Goal: Task Accomplishment & Management: Use online tool/utility

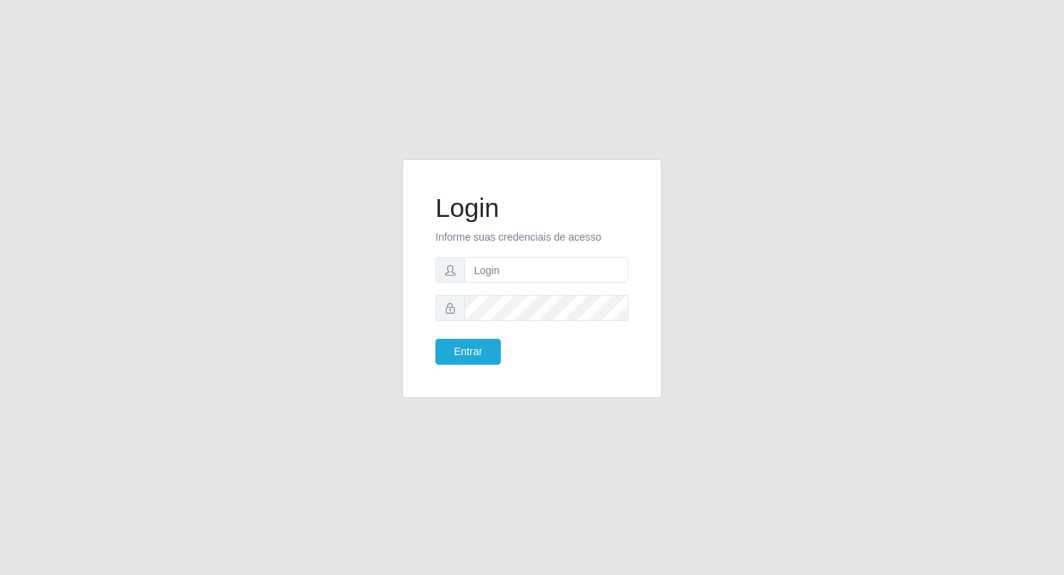
type input "F"
type input "fabianabemais@b6"
click at [467, 340] on form "Login Informe suas credenciais de acesso fabianabemais@b6 Entrar" at bounding box center [531, 278] width 193 height 172
click at [455, 356] on button "Entrar" at bounding box center [467, 352] width 65 height 26
click at [447, 354] on button "Entrar" at bounding box center [467, 352] width 65 height 26
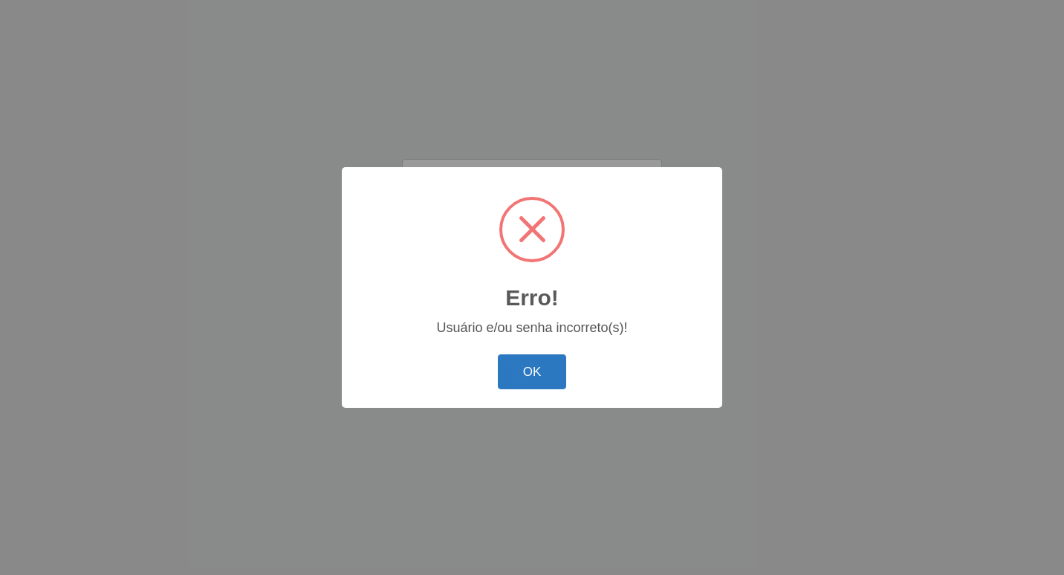
click at [563, 359] on button "OK" at bounding box center [532, 371] width 69 height 35
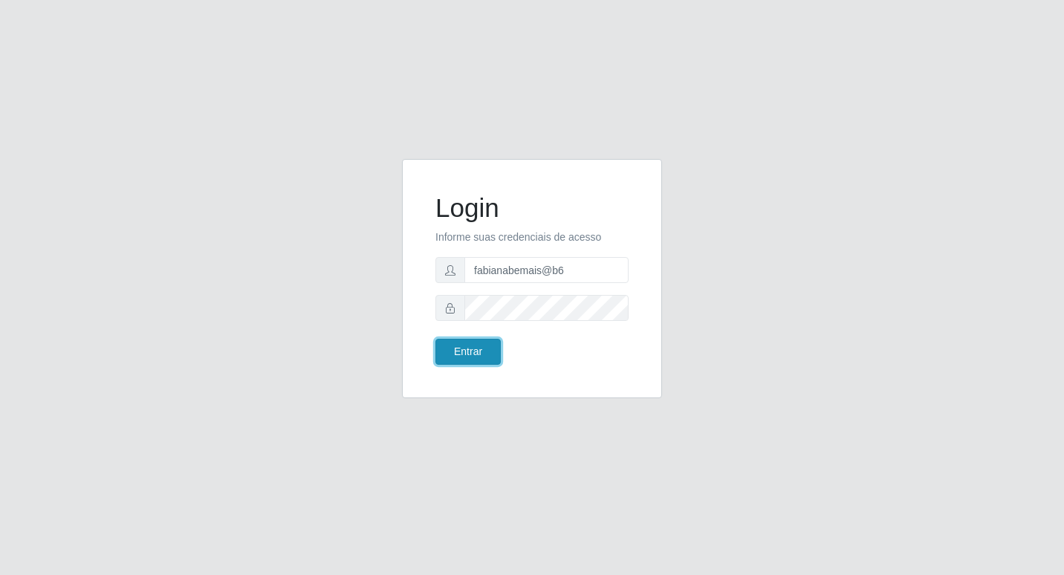
click at [461, 346] on button "Entrar" at bounding box center [467, 352] width 65 height 26
click at [458, 348] on button "Entrar" at bounding box center [467, 352] width 65 height 26
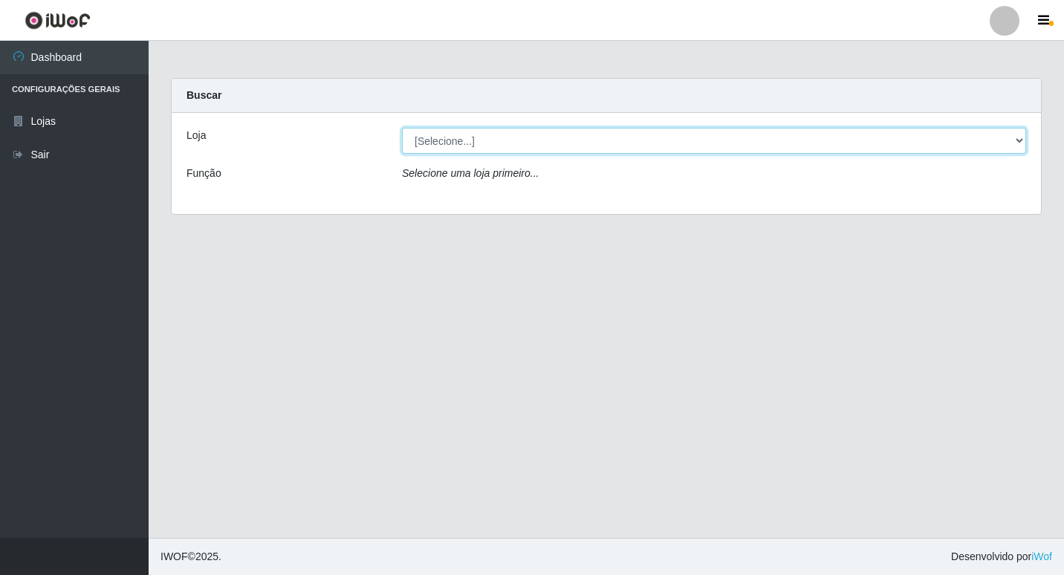
click at [464, 143] on select "[Selecione...] Bemais Supermercados - B6 Colibris" at bounding box center [714, 141] width 624 height 26
select select "406"
click at [402, 128] on select "[Selecione...] Bemais Supermercados - B6 Colibris" at bounding box center [714, 141] width 624 height 26
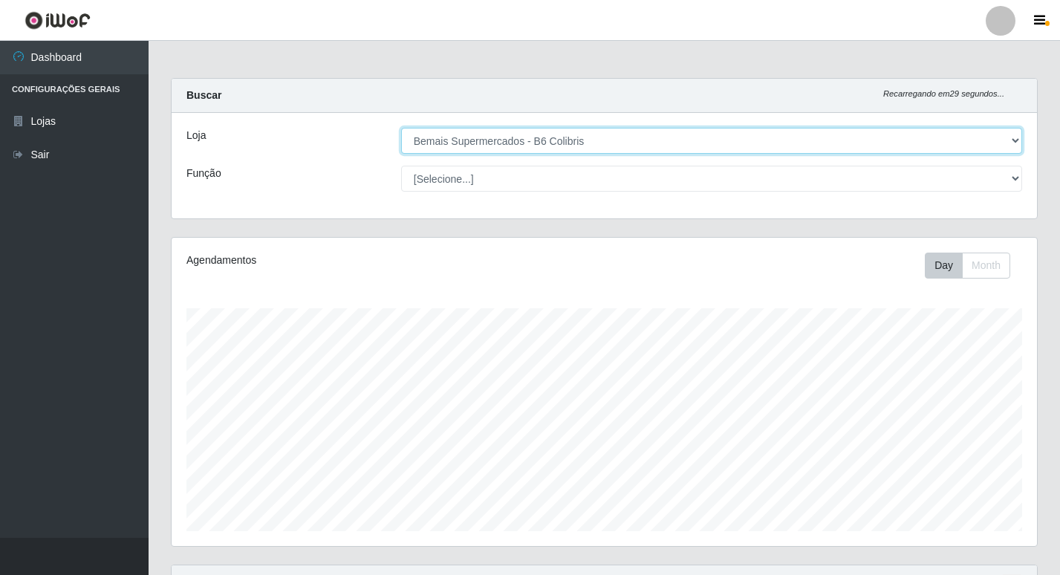
scroll to position [308, 866]
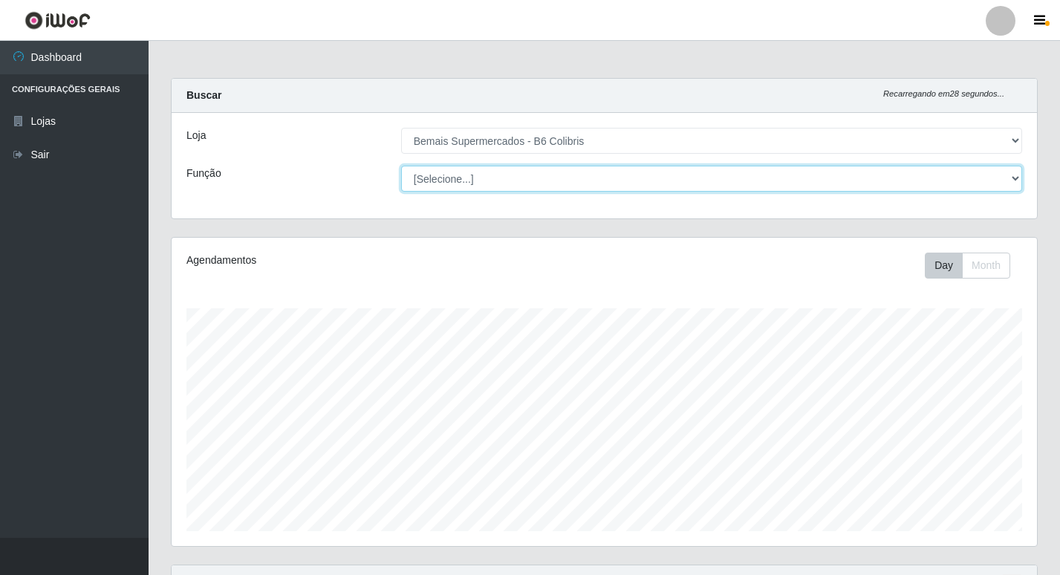
click at [457, 183] on select "[Selecione...] ASG ASG + ASG ++ Balconista de Açougue Balconista de Açougue + B…" at bounding box center [711, 179] width 621 height 26
click at [401, 166] on select "[Selecione...] ASG ASG + ASG ++ Balconista de Açougue Balconista de Açougue + B…" at bounding box center [711, 179] width 621 height 26
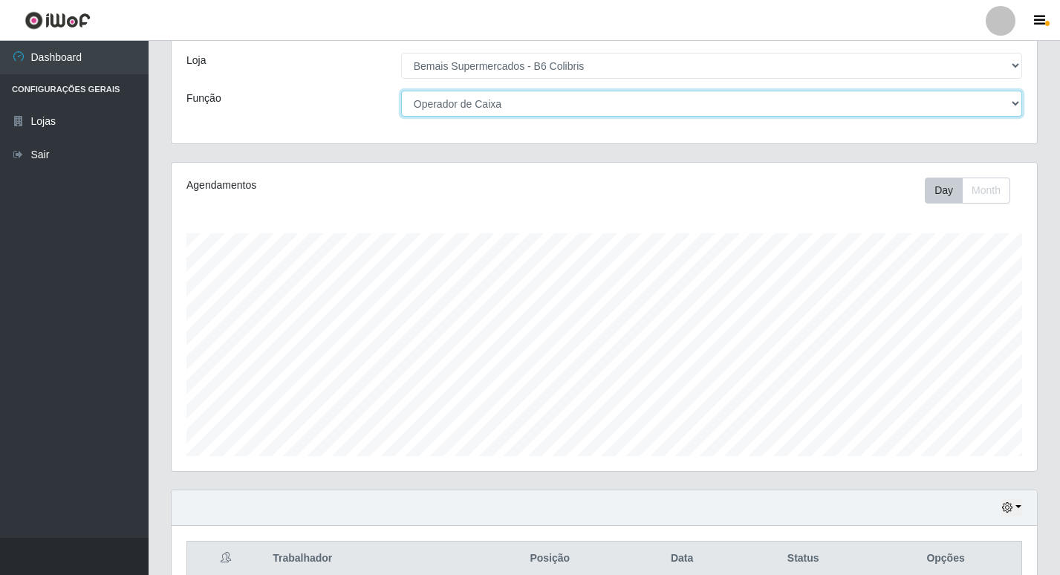
scroll to position [0, 0]
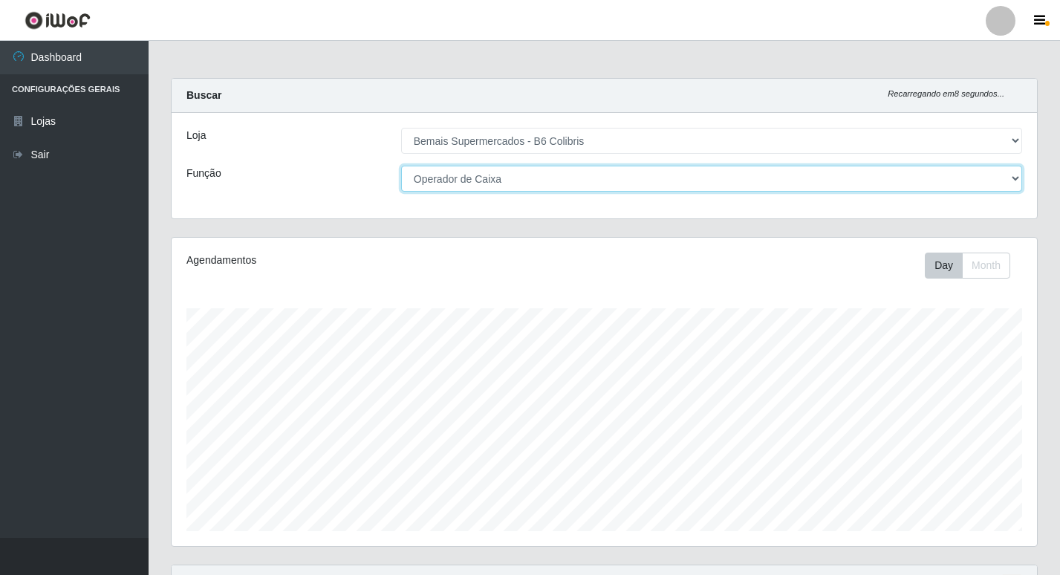
click at [524, 172] on select "[Selecione...] ASG ASG + ASG ++ Balconista de Açougue Balconista de Açougue + B…" at bounding box center [711, 179] width 621 height 26
select select "[Selecione...]"
click at [401, 166] on select "[Selecione...] ASG ASG + ASG ++ Balconista de Açougue Balconista de Açougue + B…" at bounding box center [711, 179] width 621 height 26
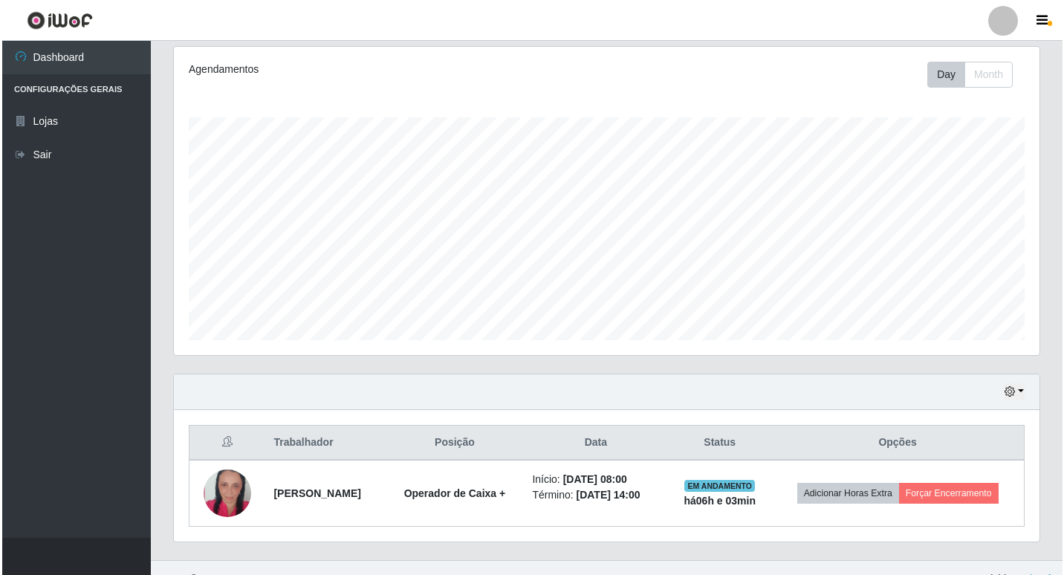
scroll to position [213, 0]
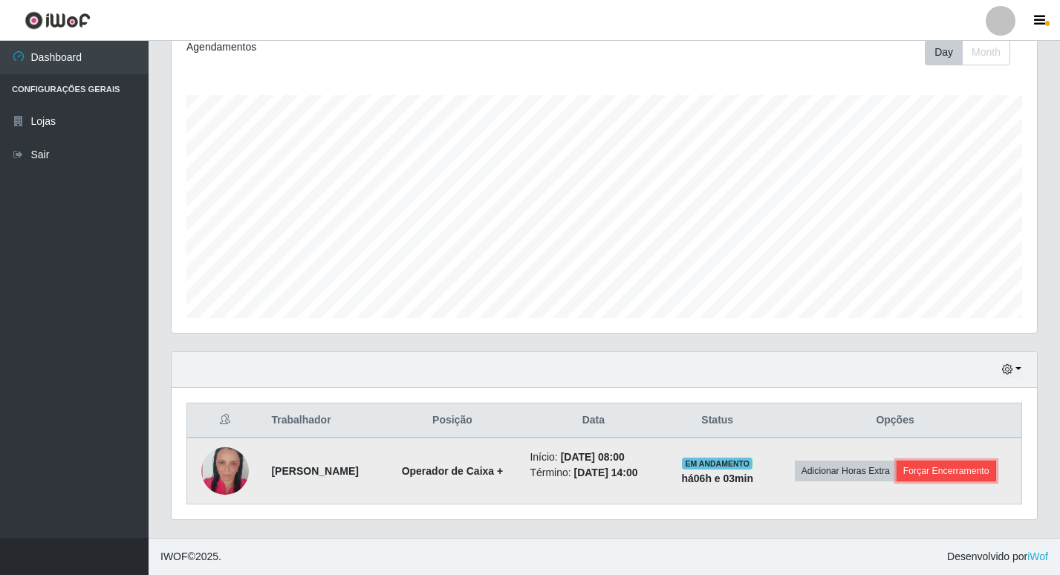
click at [921, 470] on button "Forçar Encerramento" at bounding box center [947, 471] width 100 height 21
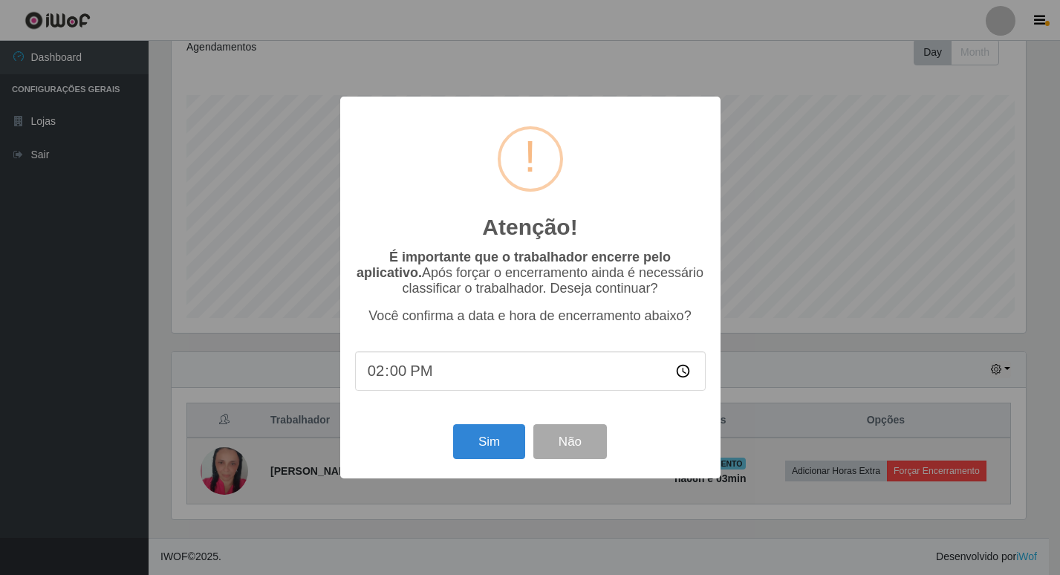
scroll to position [308, 858]
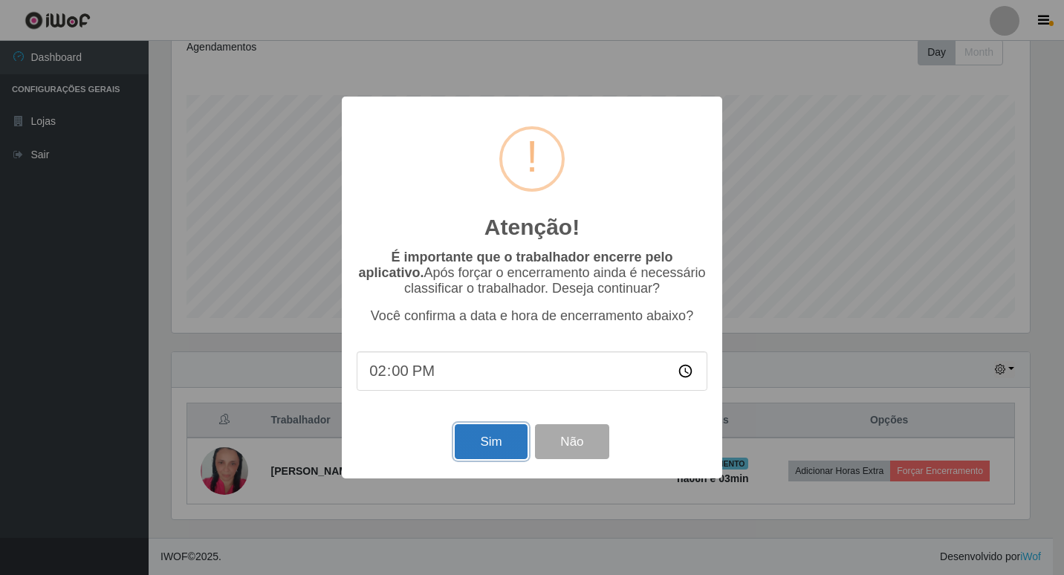
click at [496, 444] on button "Sim" at bounding box center [491, 441] width 72 height 35
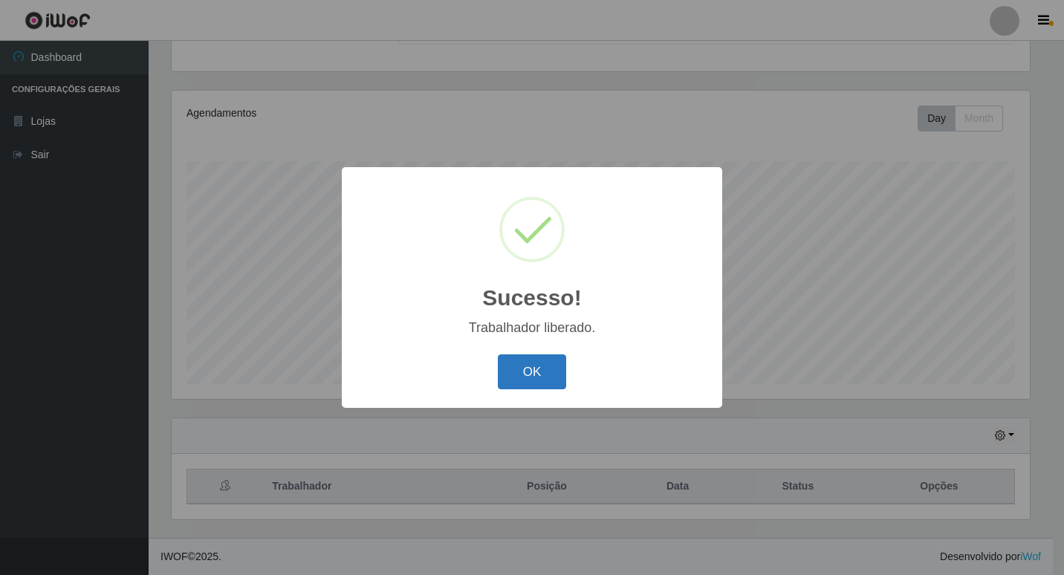
click at [559, 366] on button "OK" at bounding box center [532, 371] width 69 height 35
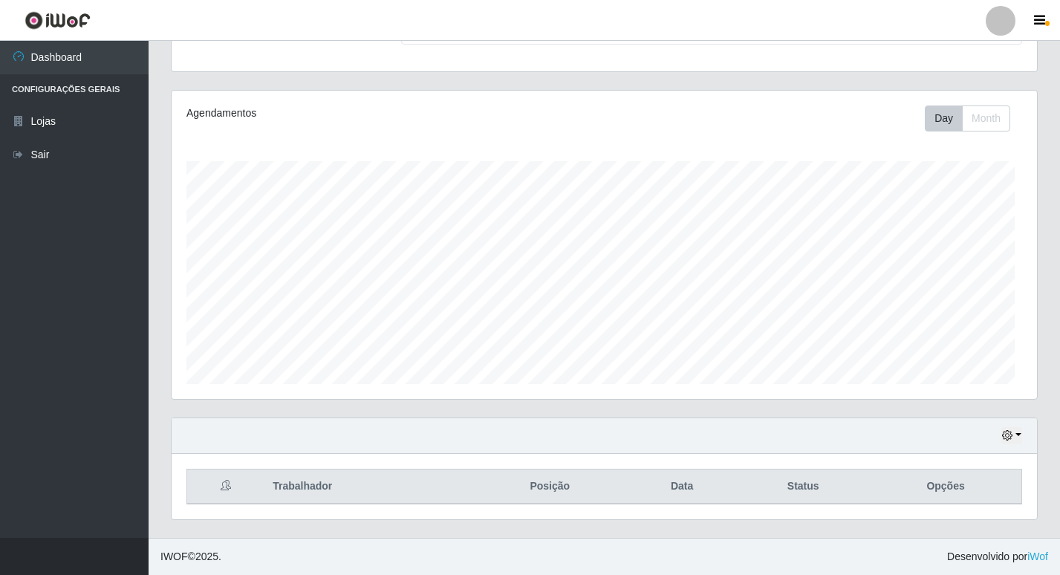
scroll to position [308, 866]
